Goal: Navigation & Orientation: Find specific page/section

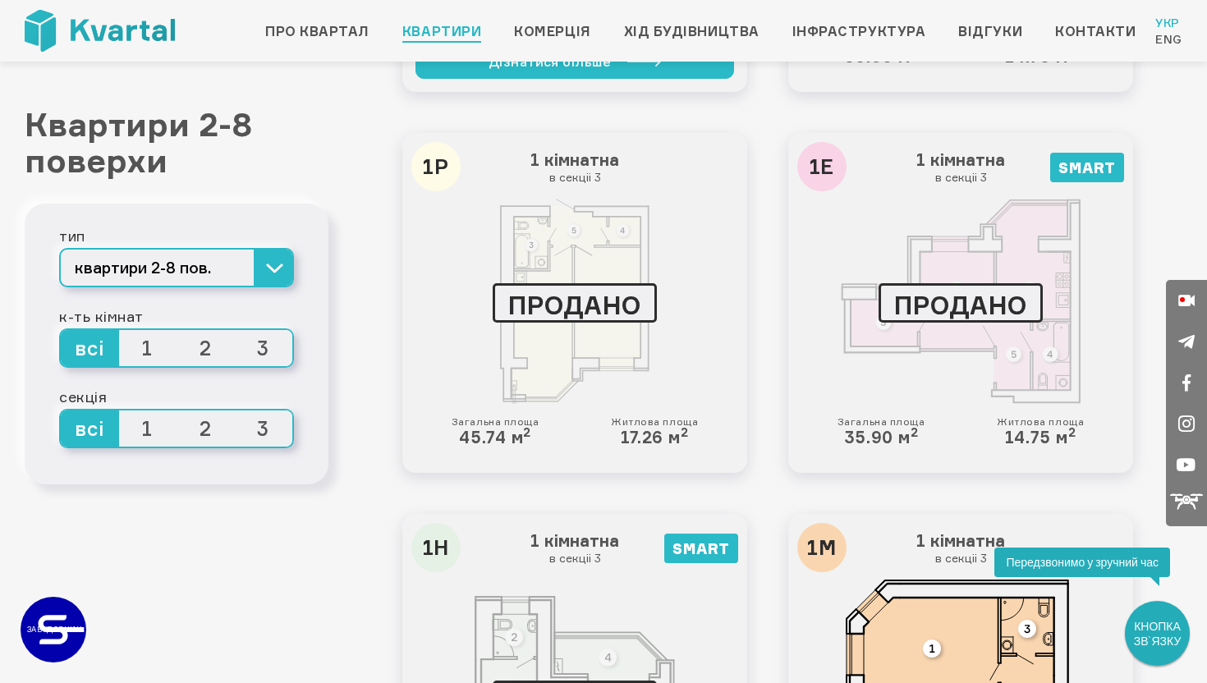
click at [78, 630] on link "ЗАБУДОВНИК" at bounding box center [54, 630] width 66 height 66
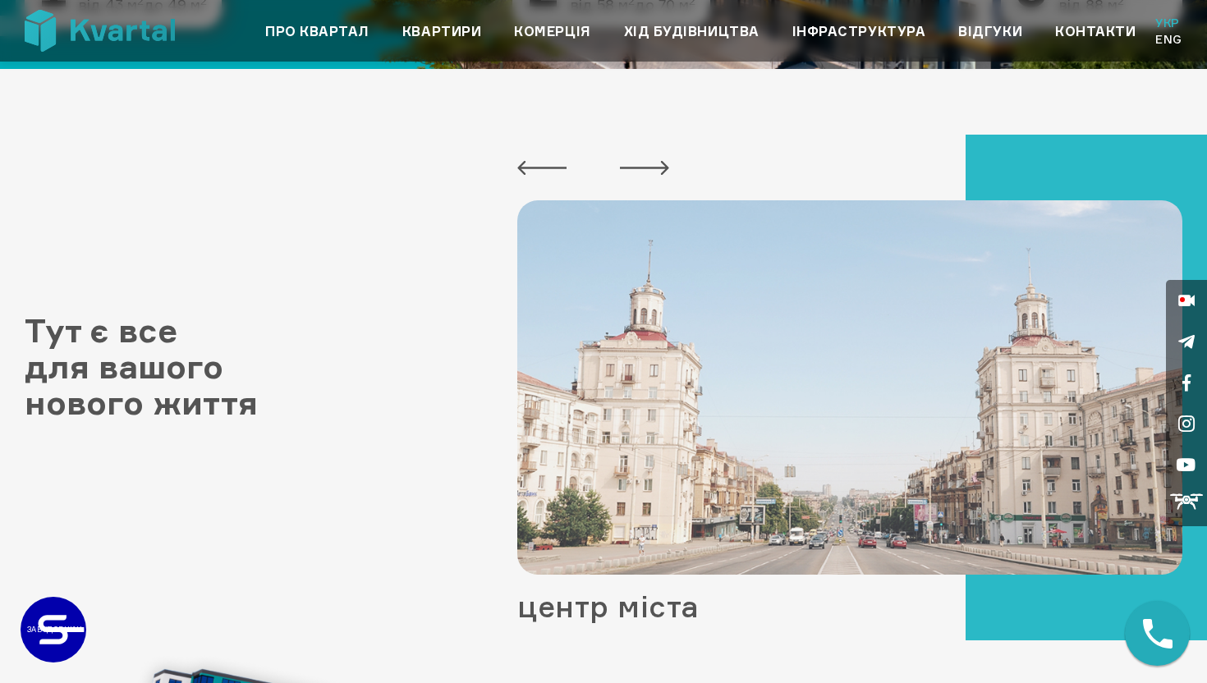
scroll to position [603, 0]
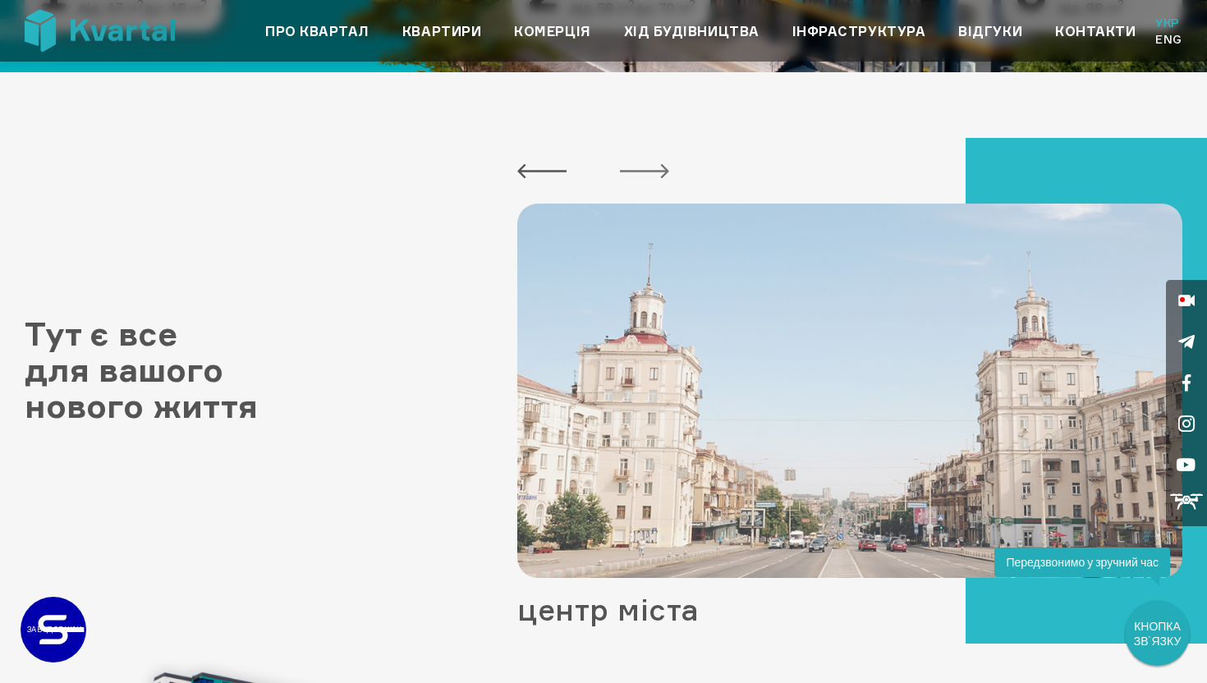
click at [630, 173] on button "Next" at bounding box center [644, 170] width 49 height 33
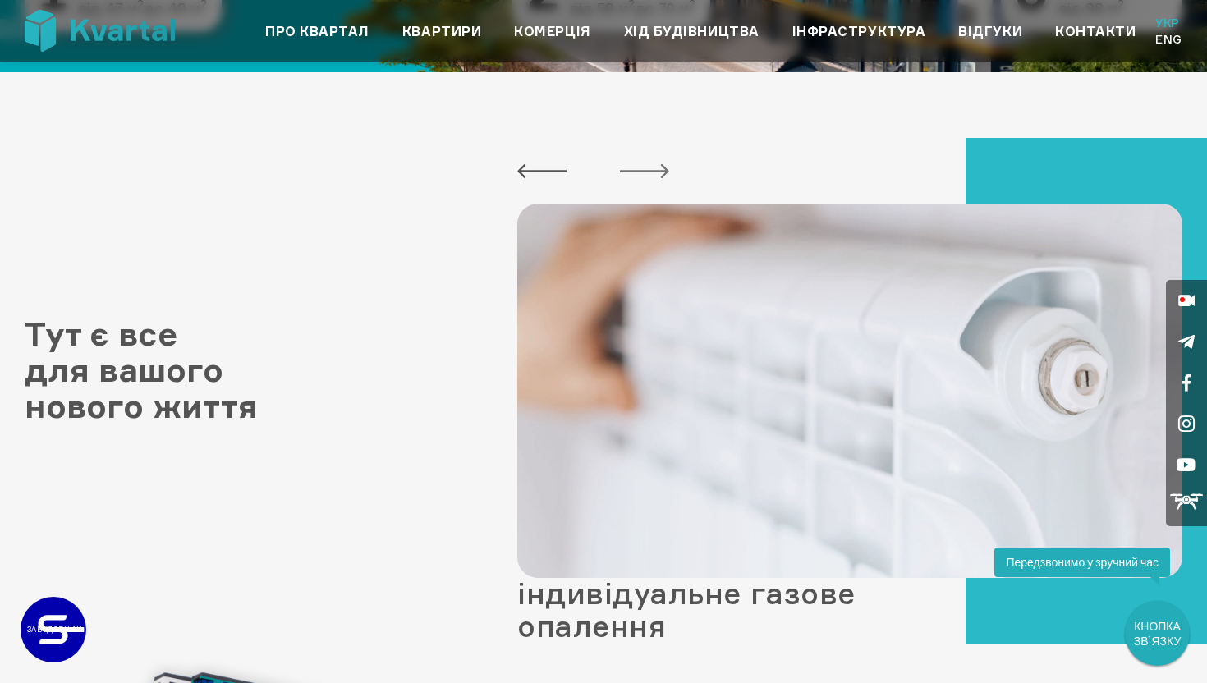
click at [630, 172] on button "Next" at bounding box center [644, 170] width 49 height 33
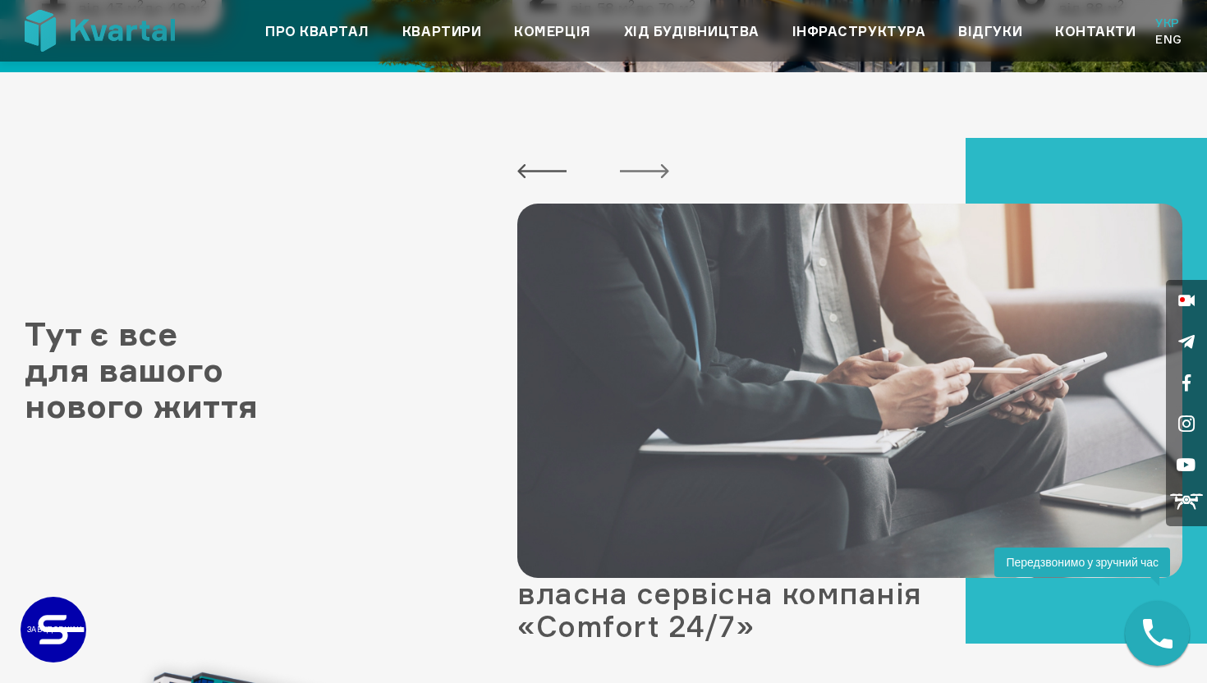
click at [637, 172] on button "Next" at bounding box center [644, 170] width 49 height 33
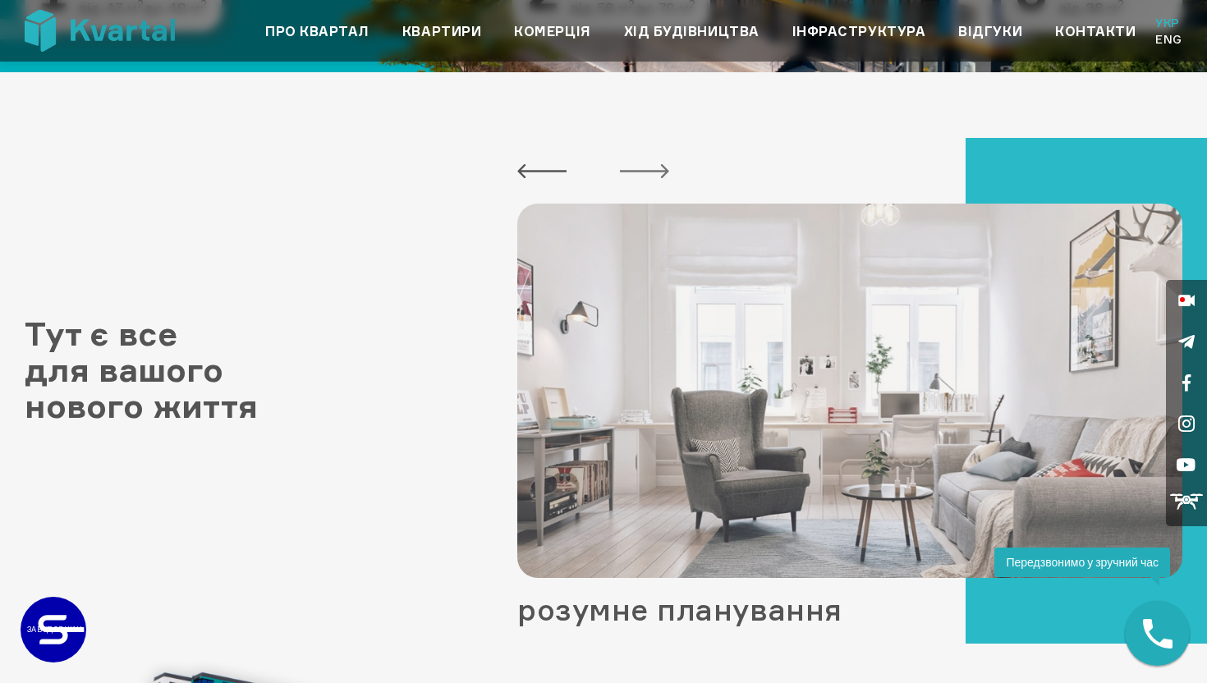
click at [637, 172] on button "Next" at bounding box center [644, 170] width 49 height 33
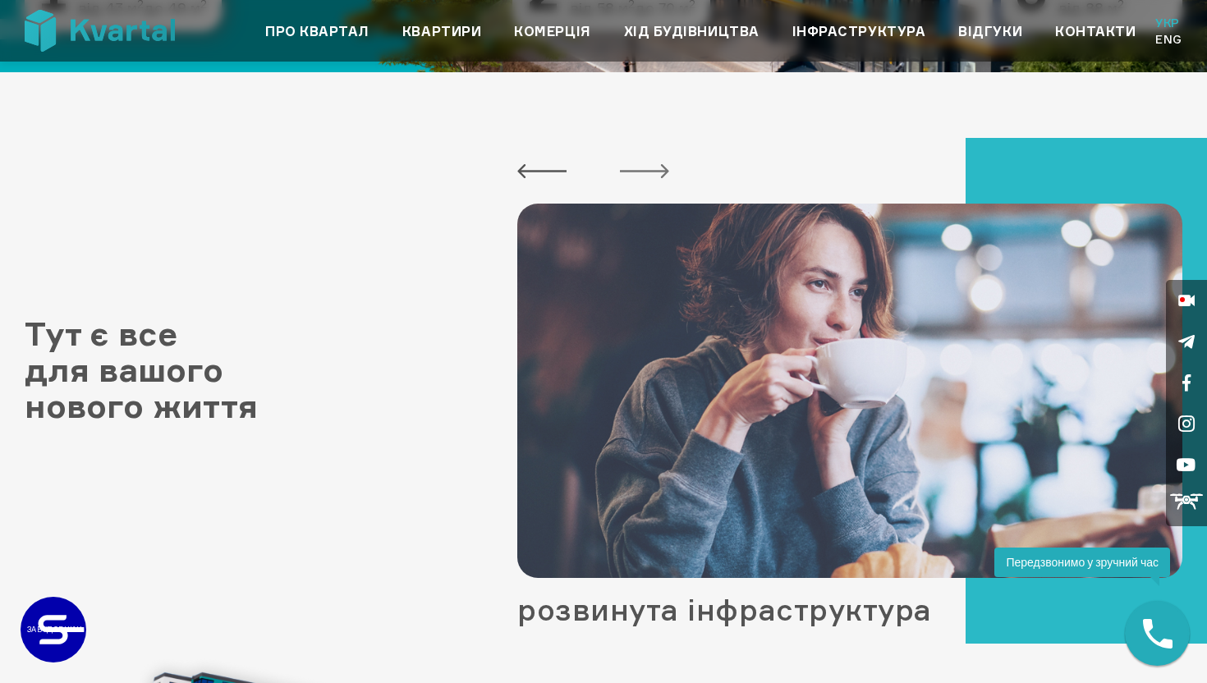
click at [637, 172] on button "Next" at bounding box center [644, 170] width 49 height 33
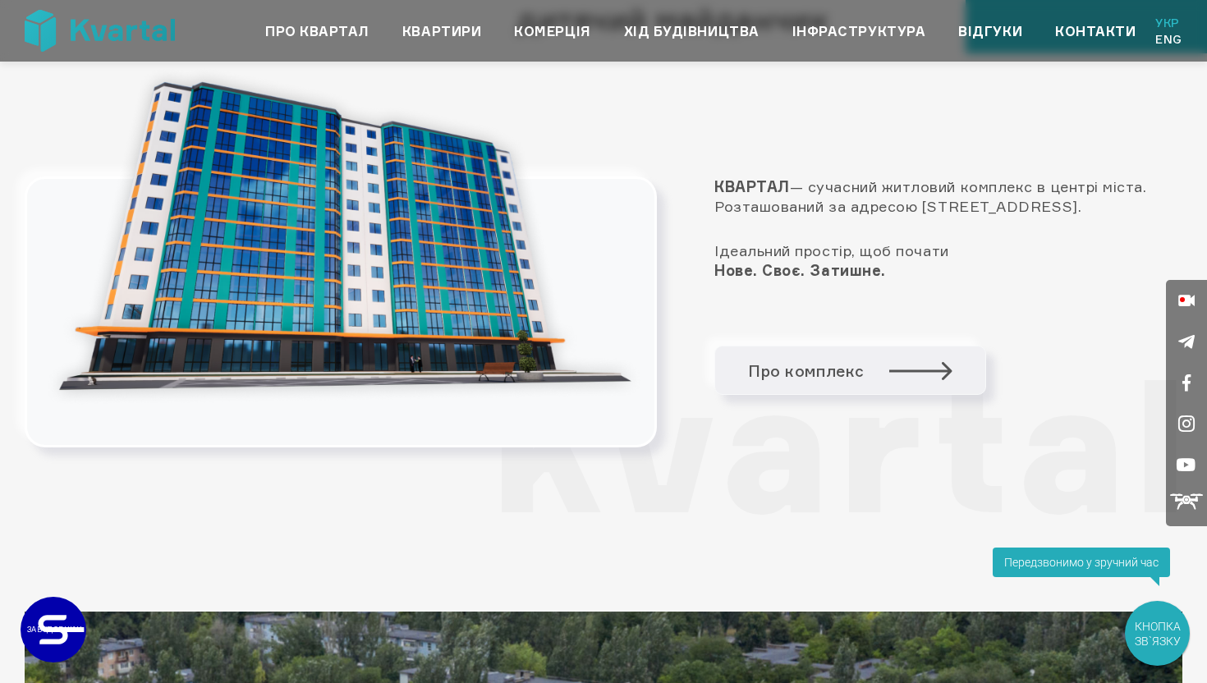
scroll to position [1189, 0]
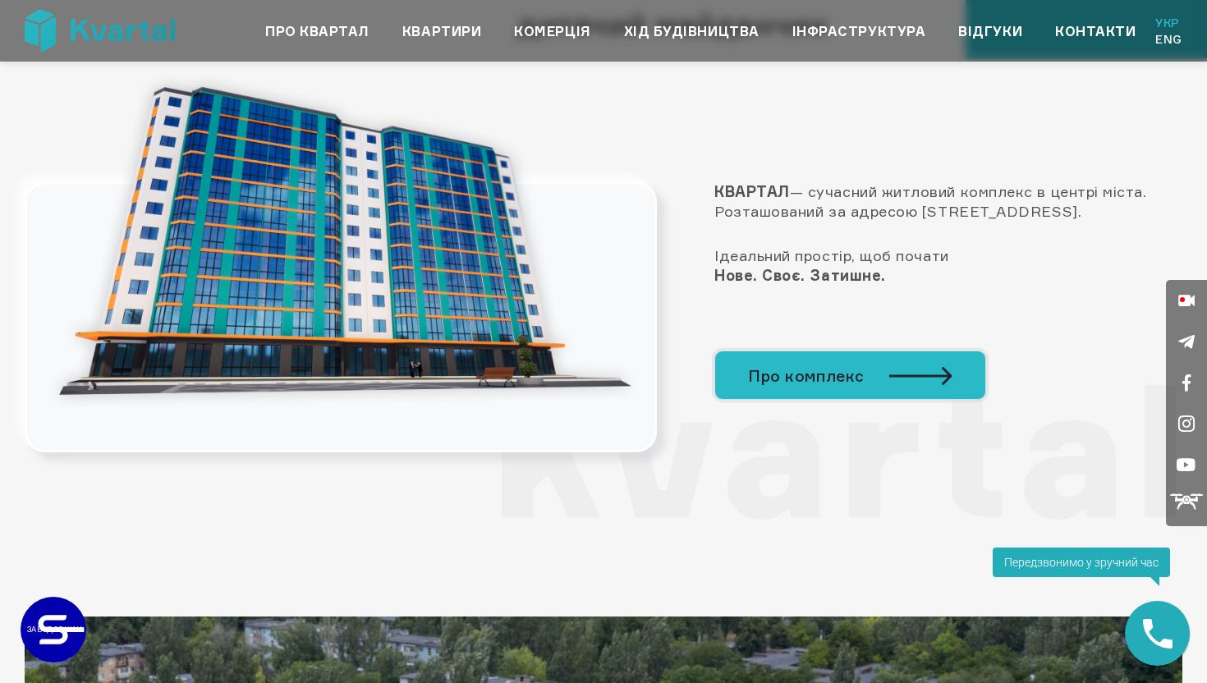
click at [762, 353] on link "Про комплекс" at bounding box center [850, 375] width 272 height 49
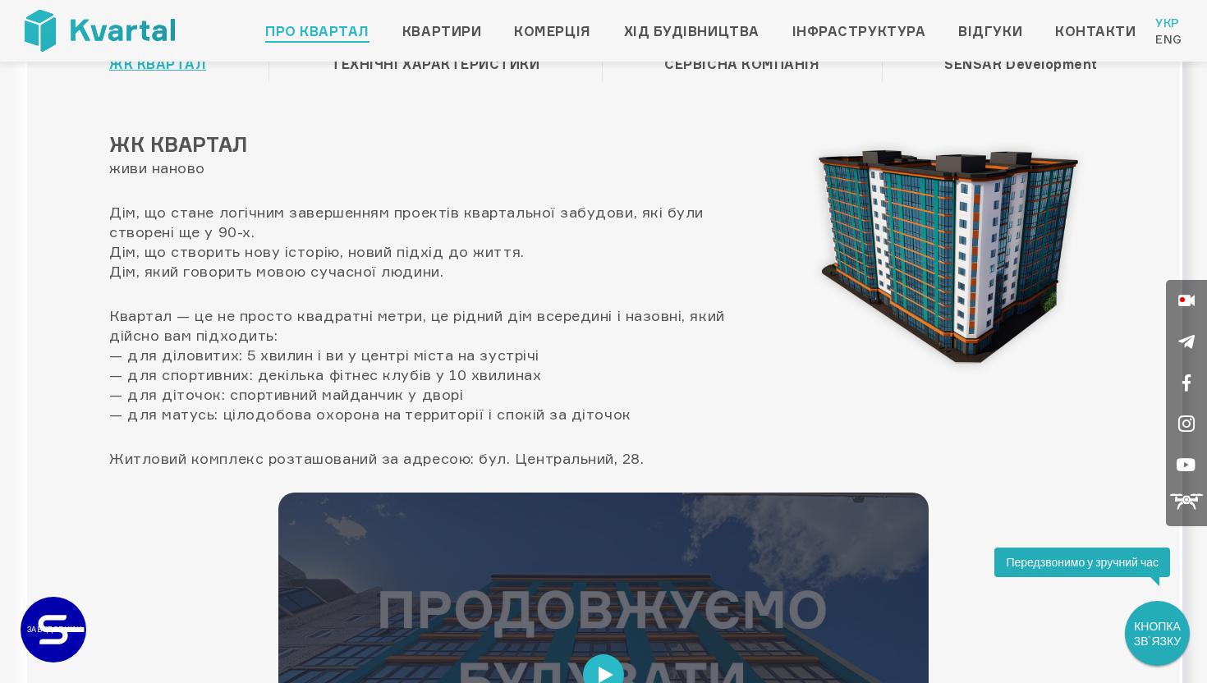
scroll to position [119, 0]
click at [552, 36] on link "Комерція" at bounding box center [552, 31] width 76 height 20
